Goal: Find specific page/section: Find specific page/section

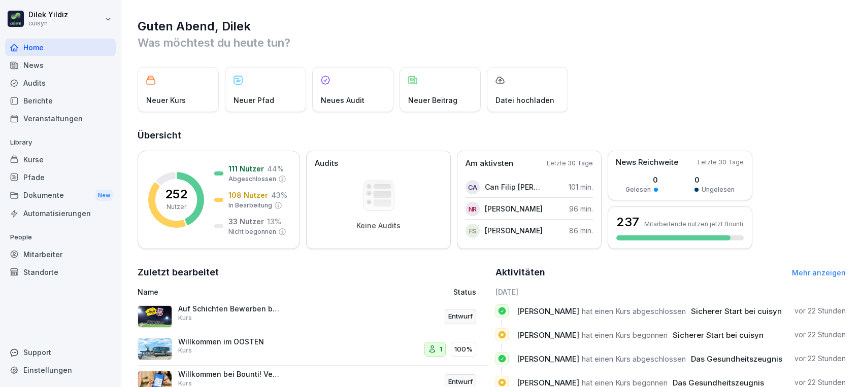
click at [31, 159] on div "Kurse" at bounding box center [60, 160] width 111 height 18
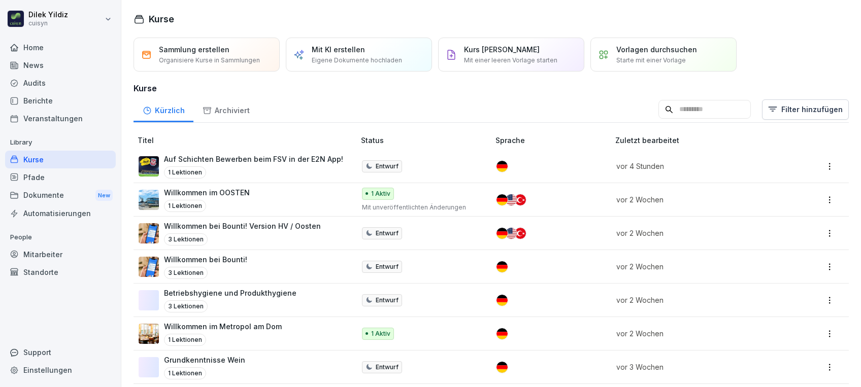
click at [658, 104] on input at bounding box center [704, 109] width 92 height 19
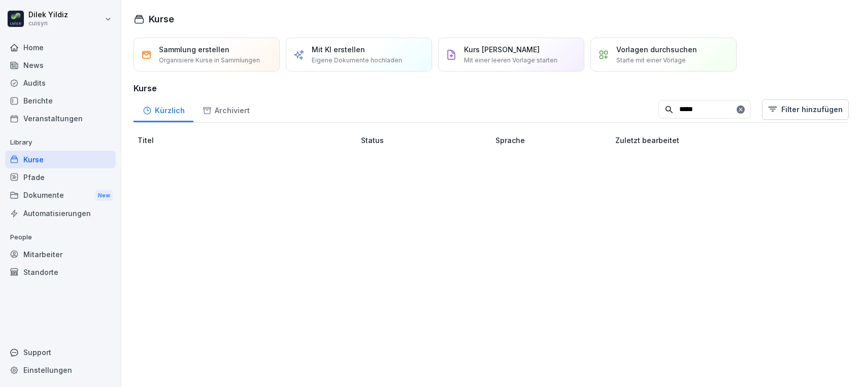
type input "*****"
click at [41, 257] on div "Mitarbeiter" at bounding box center [60, 255] width 111 height 18
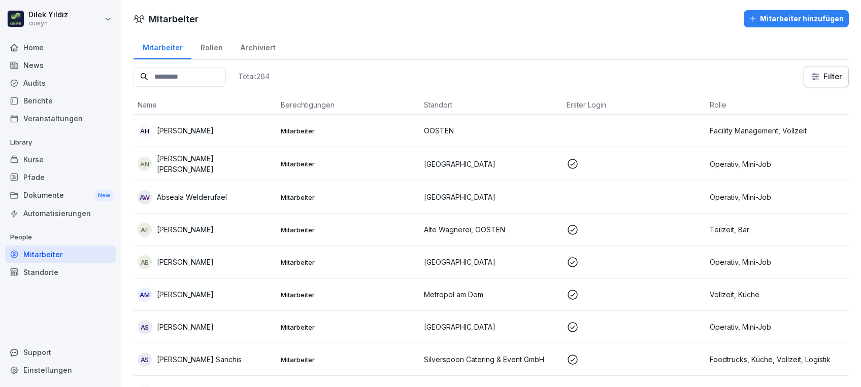
click at [164, 79] on input at bounding box center [180, 77] width 92 height 20
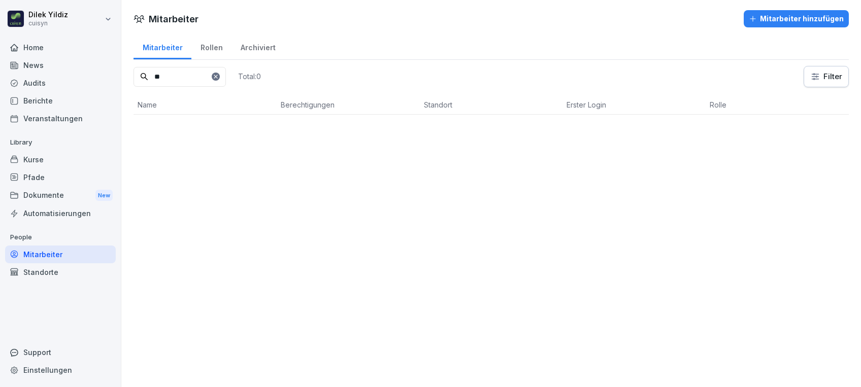
type input "*"
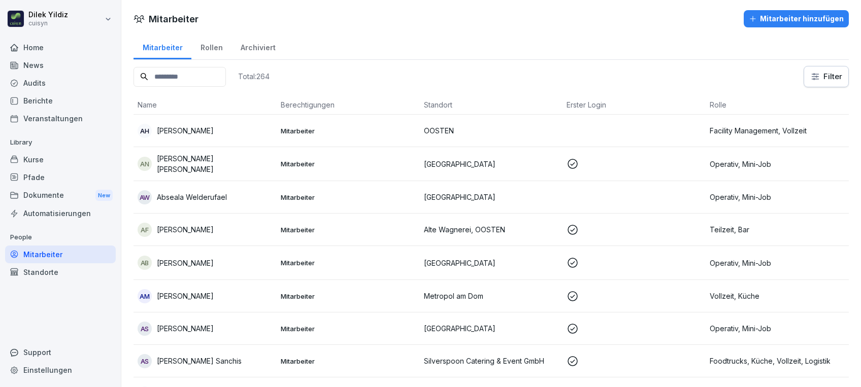
click at [401, 35] on div "Mitarbeiter Rollen Archiviert" at bounding box center [491, 47] width 715 height 26
